Goal: Check status: Check status

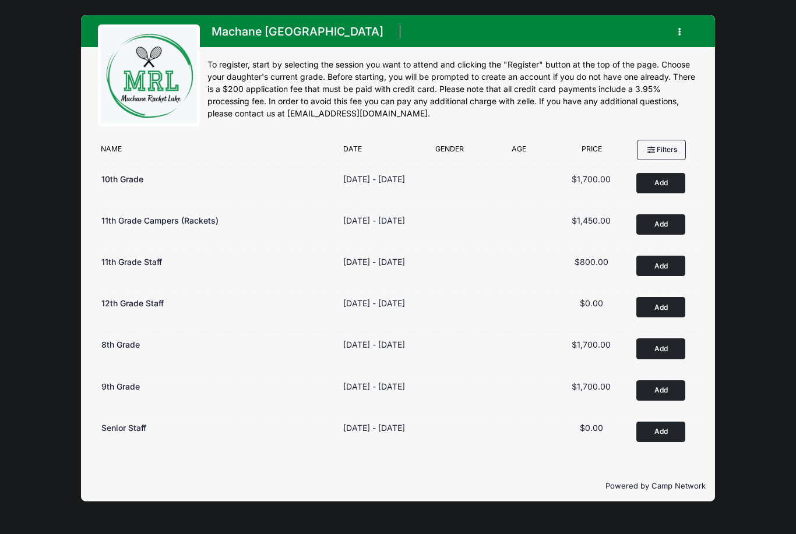
click at [682, 36] on button "button" at bounding box center [681, 32] width 31 height 20
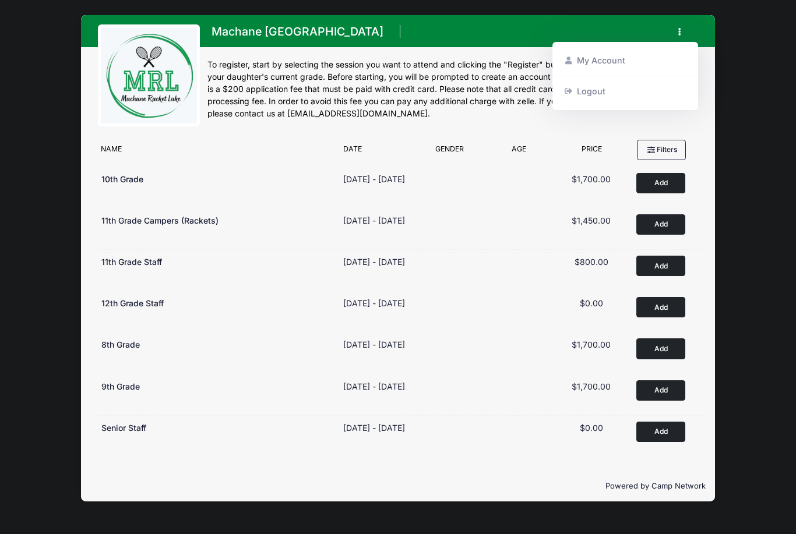
click at [639, 62] on link "My Account" at bounding box center [625, 61] width 135 height 22
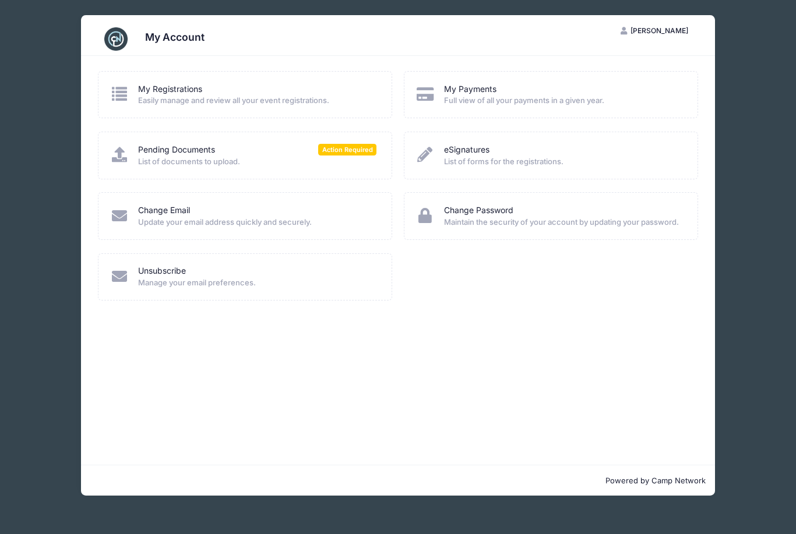
click at [337, 152] on span "Action Required" at bounding box center [347, 149] width 58 height 11
click at [195, 153] on link "Pending Documents" at bounding box center [176, 150] width 77 height 12
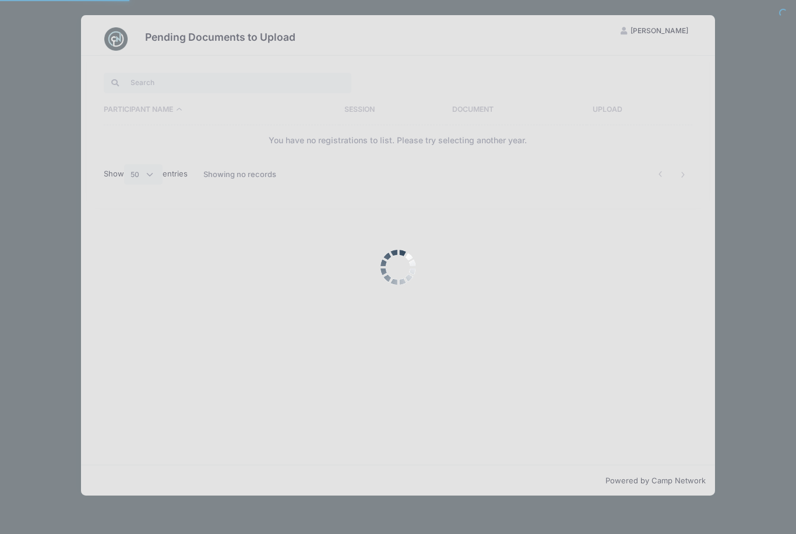
select select "50"
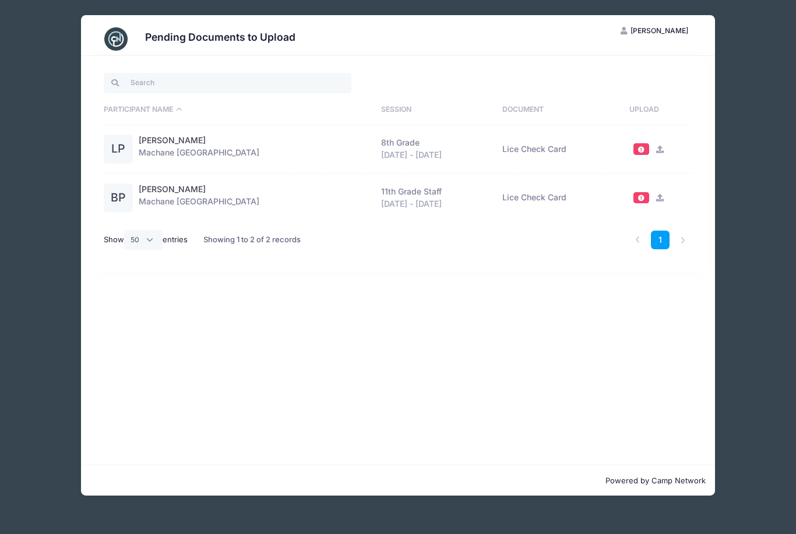
click at [668, 37] on button "[PERSON_NAME] Pal" at bounding box center [654, 31] width 87 height 20
click at [641, 60] on link "My Account" at bounding box center [625, 59] width 135 height 22
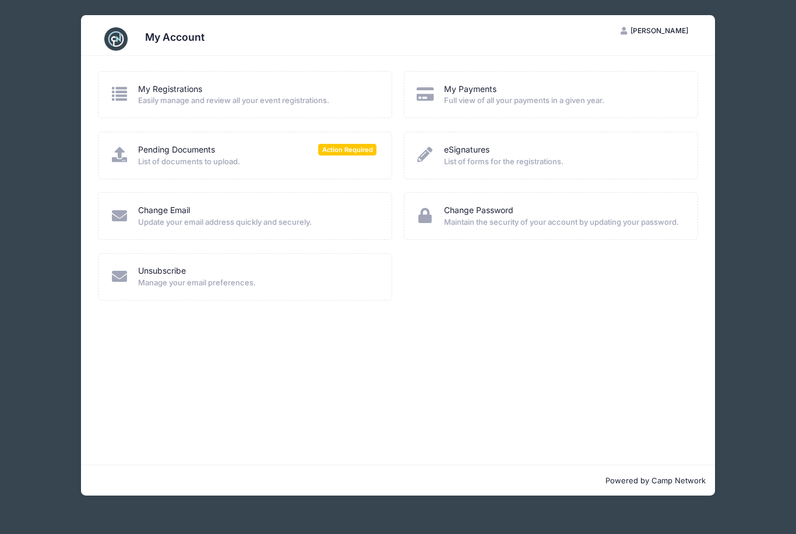
click at [302, 100] on span "Easily manage and review all your event registrations." at bounding box center [257, 101] width 238 height 12
click at [183, 86] on link "My Registrations" at bounding box center [170, 89] width 64 height 12
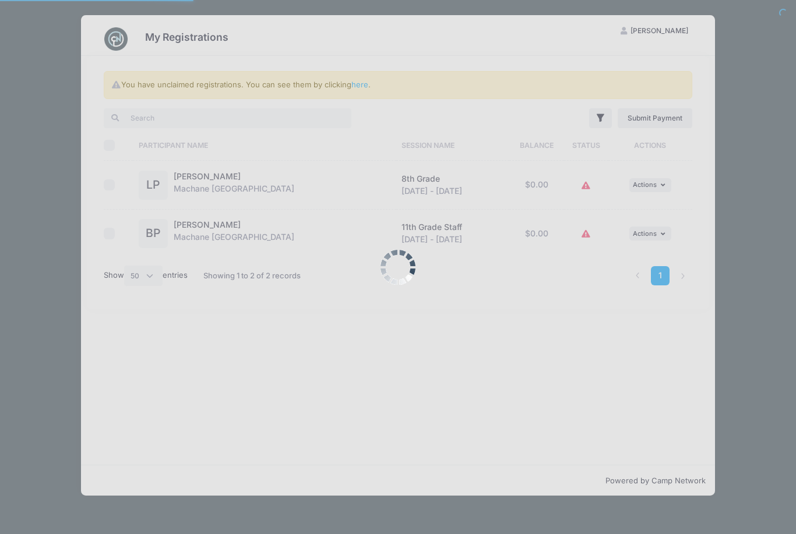
select select "50"
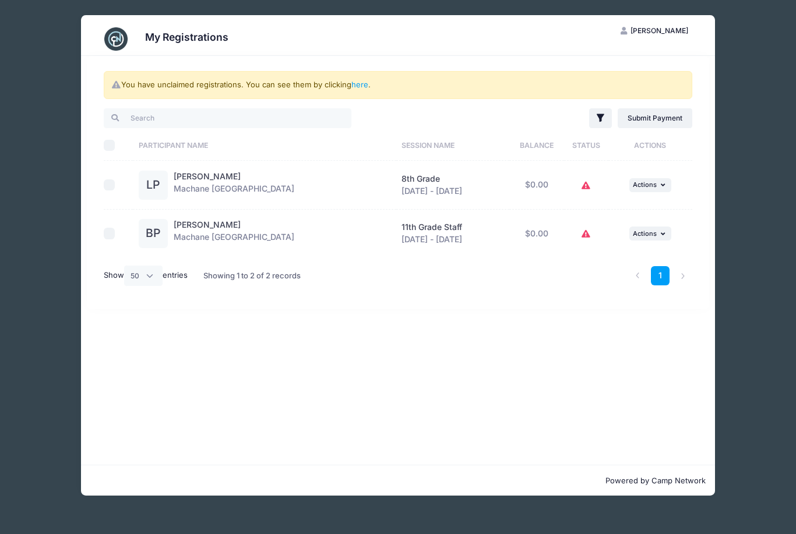
click at [665, 235] on icon "button" at bounding box center [664, 234] width 7 height 6
click at [636, 266] on link "View Registration" at bounding box center [611, 259] width 105 height 22
